Goal: Transaction & Acquisition: Purchase product/service

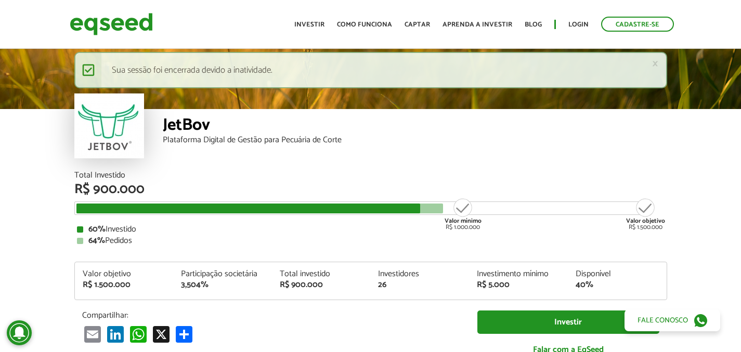
scroll to position [1225, 0]
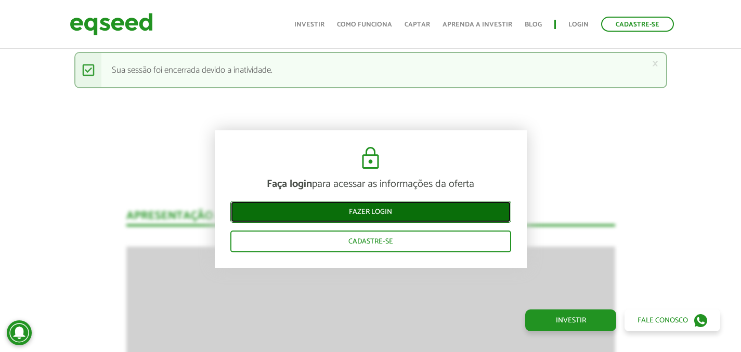
click at [380, 209] on link "Fazer login" at bounding box center [370, 212] width 281 height 22
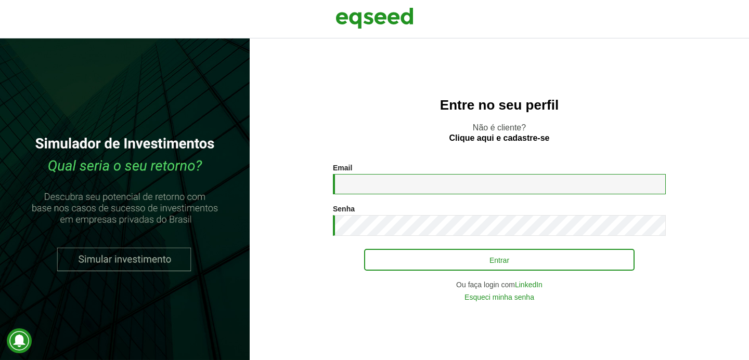
type input "**********"
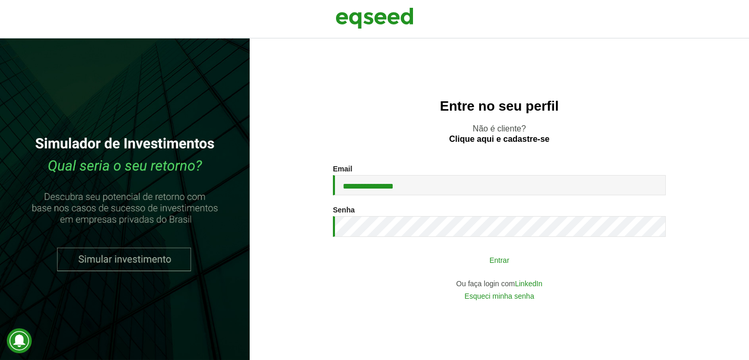
click at [422, 264] on button "Entrar" at bounding box center [499, 260] width 270 height 20
